Goal: Task Accomplishment & Management: Use online tool/utility

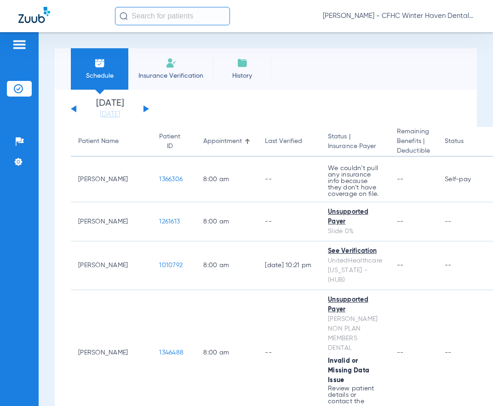
click at [143, 108] on button at bounding box center [146, 108] width 6 height 7
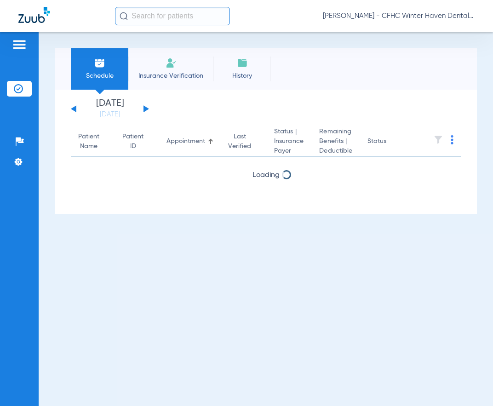
click at [143, 108] on button at bounding box center [146, 108] width 6 height 7
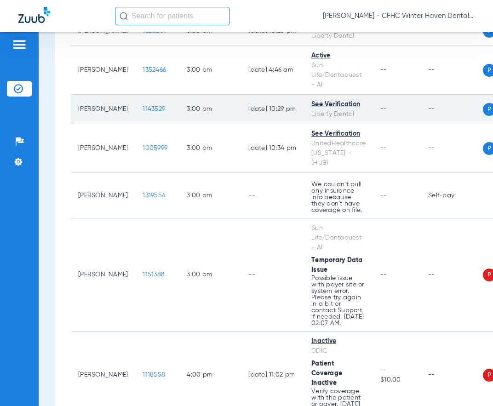
scroll to position [2942, 0]
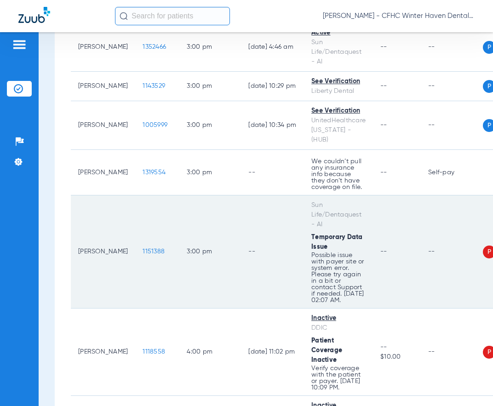
click at [142, 255] on span "1151388" at bounding box center [153, 251] width 22 height 6
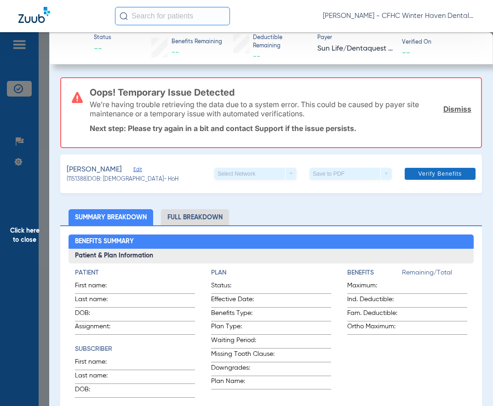
click at [418, 172] on span "Verify Benefits" at bounding box center [440, 173] width 44 height 7
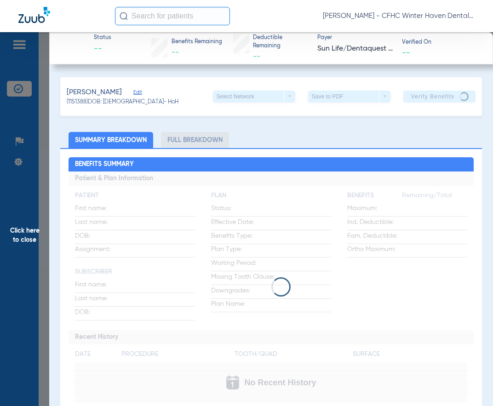
click at [88, 319] on app-loading-indicator at bounding box center [270, 286] width 405 height 231
click at [194, 284] on div at bounding box center [270, 286] width 405 height 19
